Goal: Information Seeking & Learning: Learn about a topic

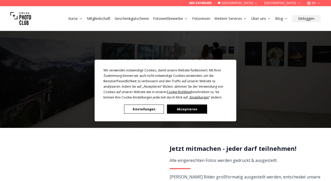
scroll to position [20, 0]
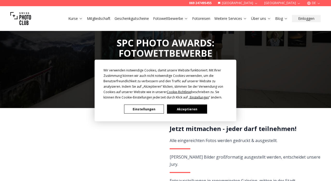
click at [193, 114] on button "Akzeptieren" at bounding box center [187, 109] width 40 height 9
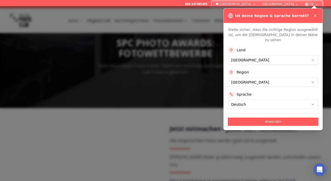
click at [317, 13] on button at bounding box center [315, 16] width 6 height 6
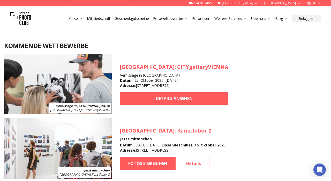
scroll to position [500, 0]
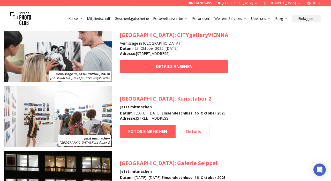
click at [201, 131] on link "Details" at bounding box center [193, 131] width 32 height 13
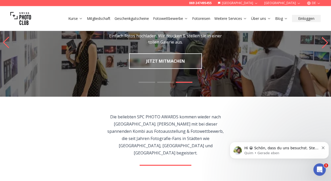
scroll to position [32, 0]
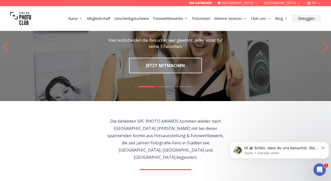
click at [102, 21] on link "Mitgliedschaft" at bounding box center [99, 18] width 24 height 5
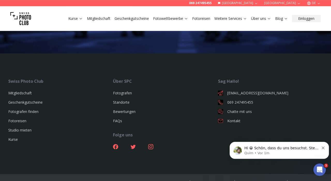
scroll to position [939, 0]
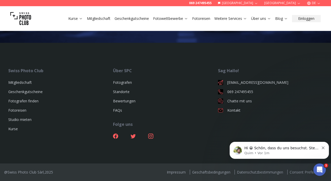
click at [127, 85] on link "Fotografen" at bounding box center [122, 82] width 19 height 5
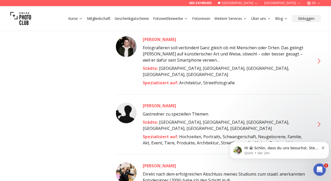
scroll to position [304, 0]
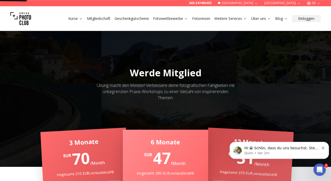
scroll to position [32, 0]
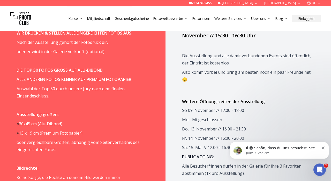
scroll to position [500, 0]
